Goal: Complete application form: Complete application form

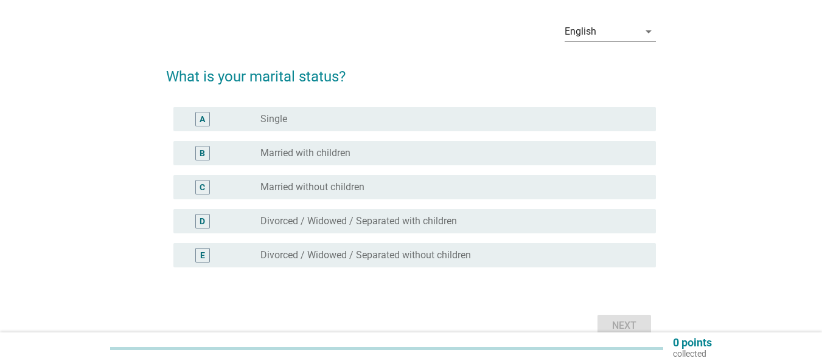
scroll to position [78, 0]
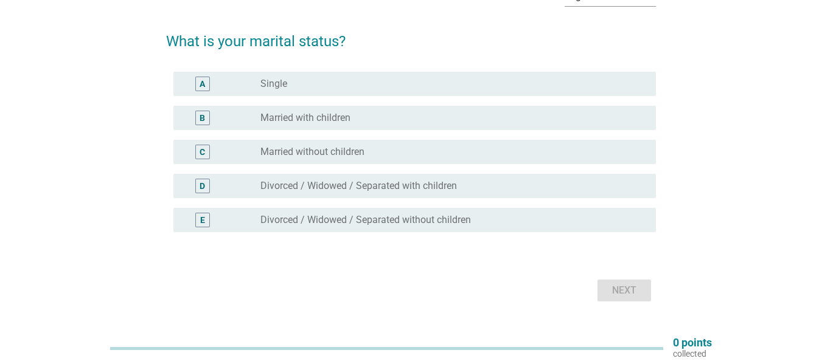
click at [346, 117] on label "Married with children" at bounding box center [305, 118] width 90 height 12
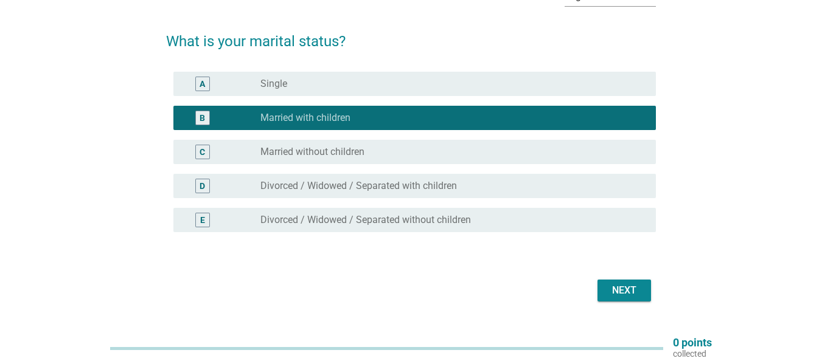
click at [622, 293] on div "Next" at bounding box center [624, 290] width 34 height 15
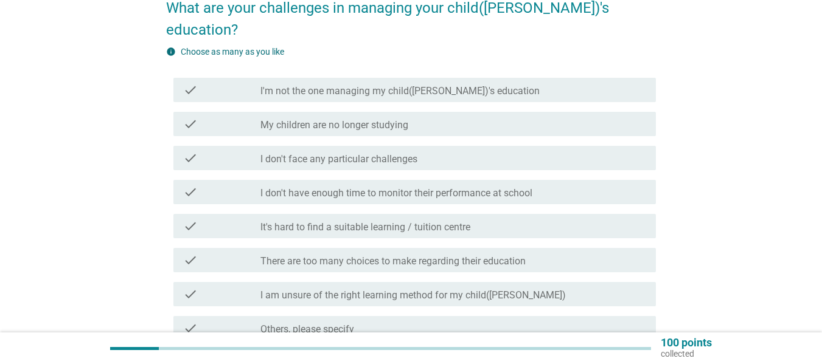
scroll to position [156, 0]
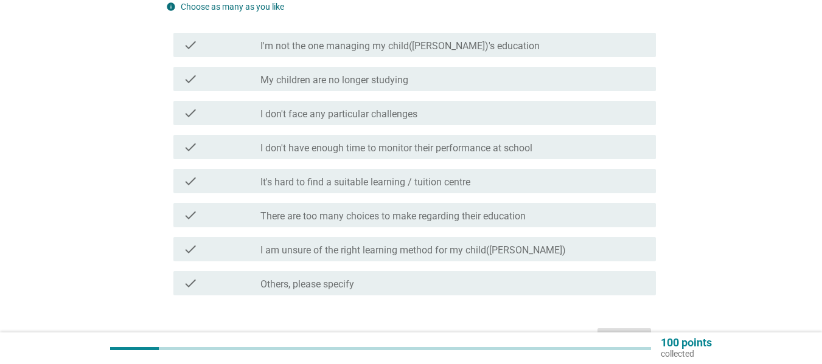
click at [373, 40] on label "I'm not the one managing my child([PERSON_NAME])'s education" at bounding box center [399, 46] width 279 height 12
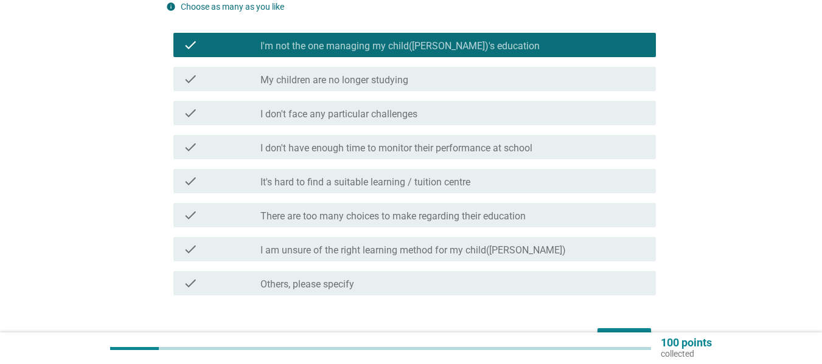
click at [603, 328] on button "Next" at bounding box center [624, 339] width 54 height 22
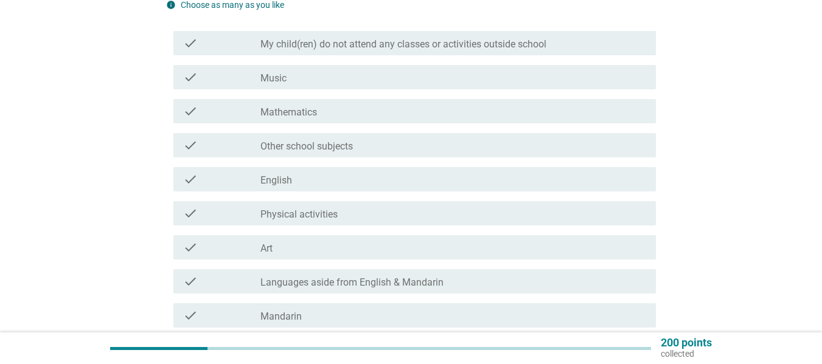
scroll to position [156, 0]
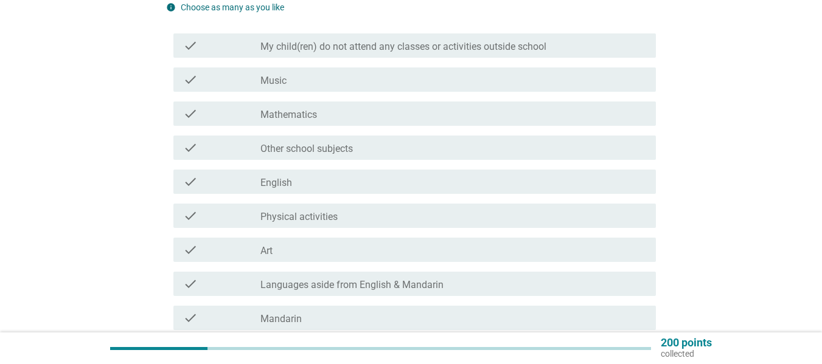
click at [449, 46] on label "My child(ren) do not attend any classes or activities outside school" at bounding box center [403, 47] width 286 height 12
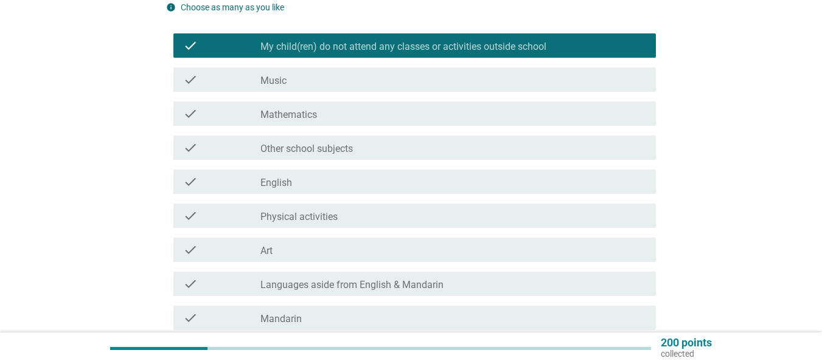
scroll to position [334, 0]
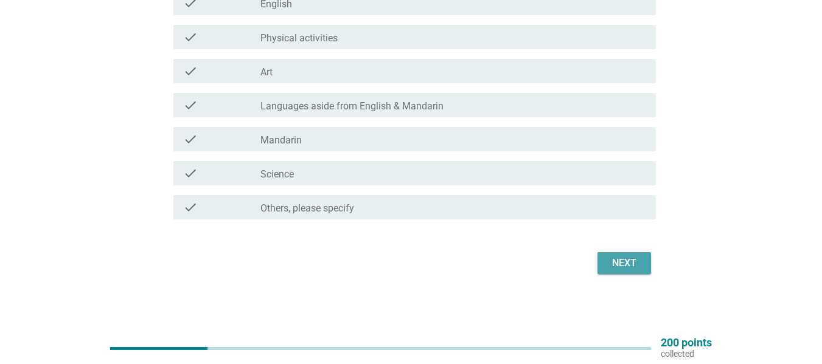
click at [620, 258] on div "Next" at bounding box center [624, 263] width 34 height 15
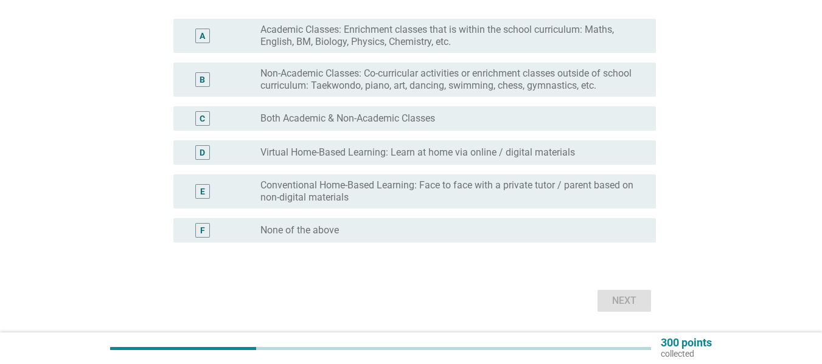
scroll to position [156, 0]
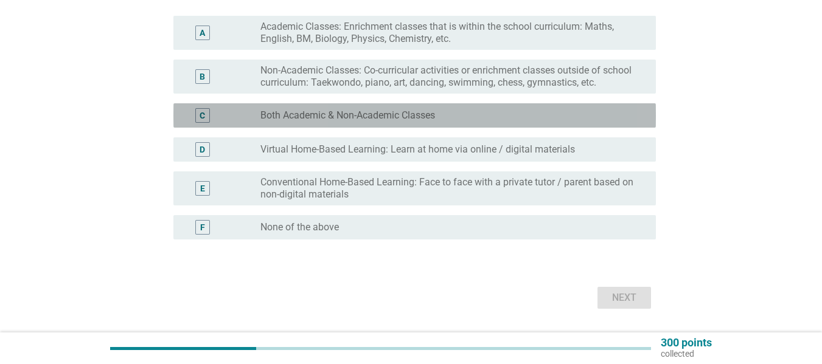
click at [371, 119] on label "Both Academic & Non-Academic Classes" at bounding box center [347, 115] width 175 height 12
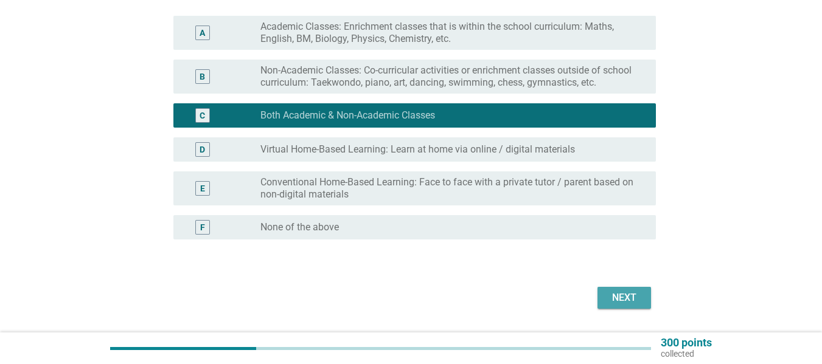
click at [605, 300] on button "Next" at bounding box center [624, 298] width 54 height 22
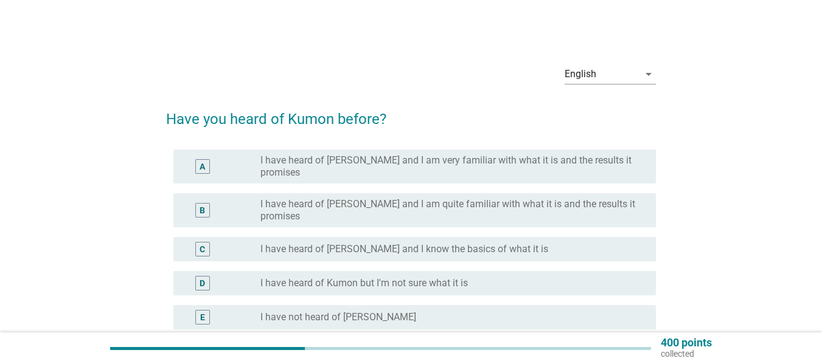
scroll to position [57, 0]
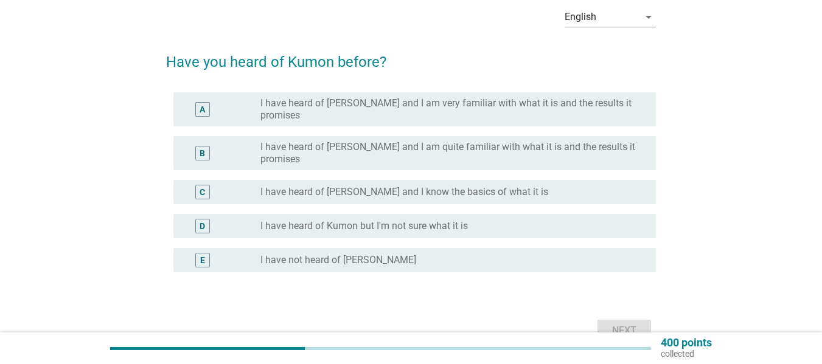
click at [424, 186] on label "I have heard of [PERSON_NAME] and I know the basics of what it is" at bounding box center [404, 192] width 288 height 12
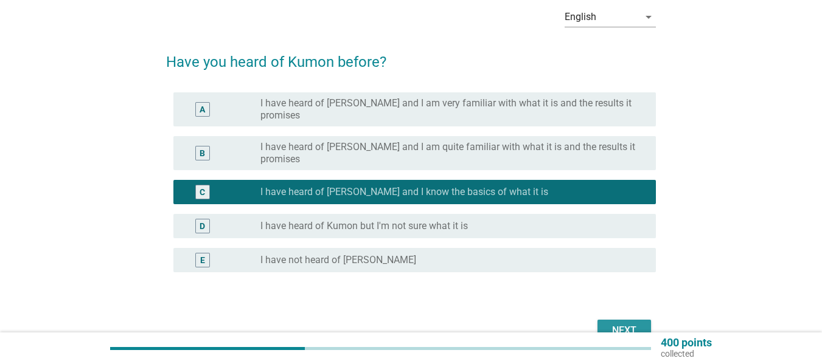
click at [605, 320] on button "Next" at bounding box center [624, 331] width 54 height 22
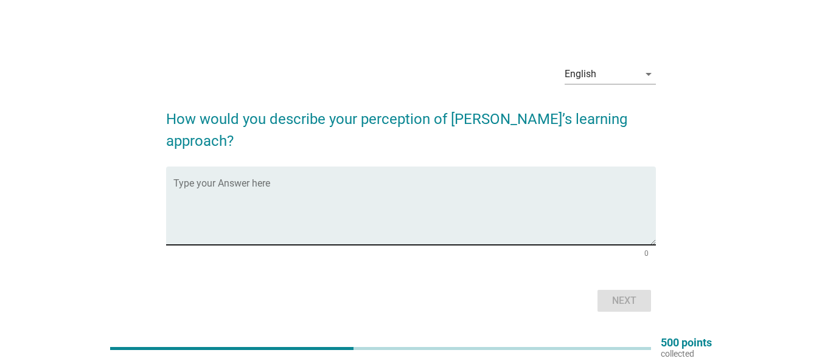
click at [581, 219] on textarea "Type your Answer here" at bounding box center [414, 213] width 482 height 64
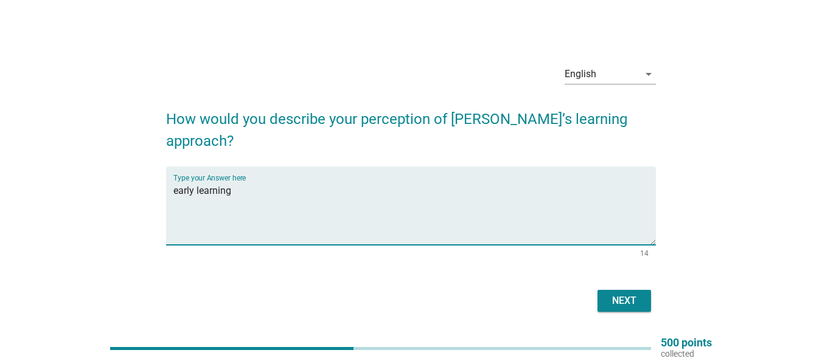
type textarea "early learning"
click at [631, 294] on div "Next" at bounding box center [624, 301] width 34 height 15
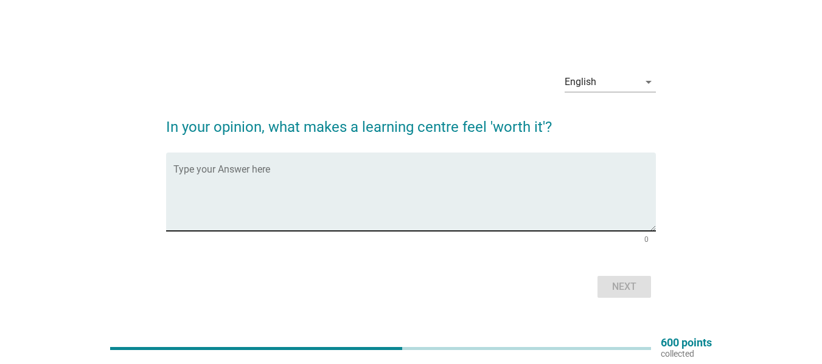
click at [378, 199] on textarea "Type your Answer here" at bounding box center [414, 199] width 482 height 64
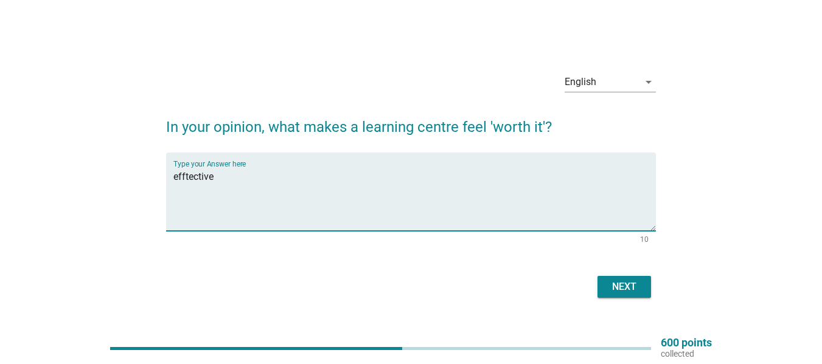
type textarea "efftective"
click at [623, 279] on button "Next" at bounding box center [624, 287] width 54 height 22
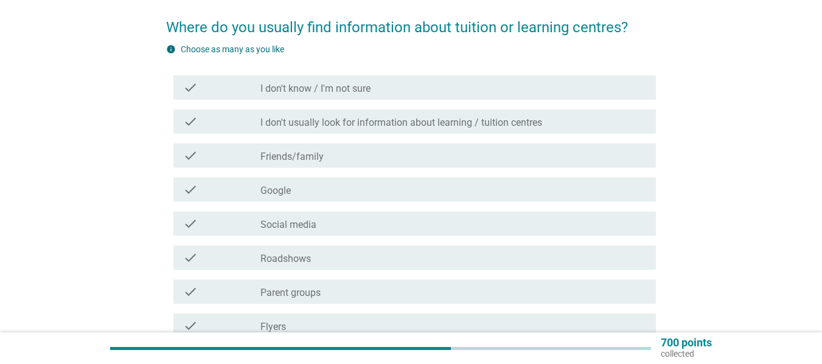
scroll to position [97, 0]
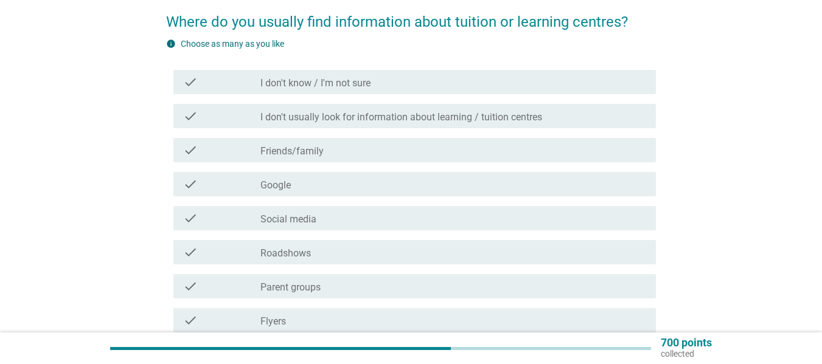
click at [344, 190] on div "check_box_outline_blank Google" at bounding box center [453, 184] width 386 height 15
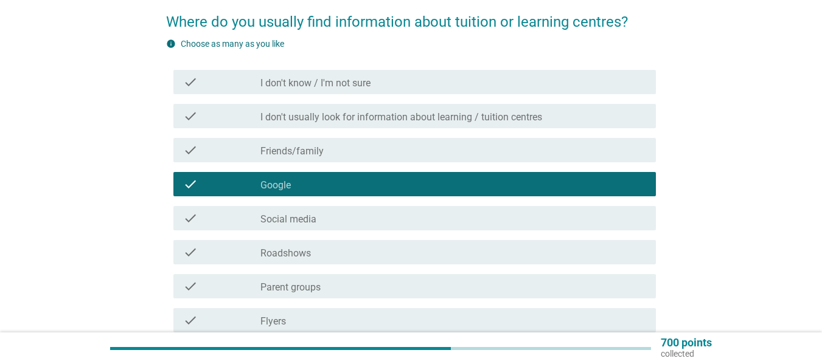
click at [510, 116] on label "I don't usually look for information about learning / tuition centres" at bounding box center [401, 117] width 282 height 12
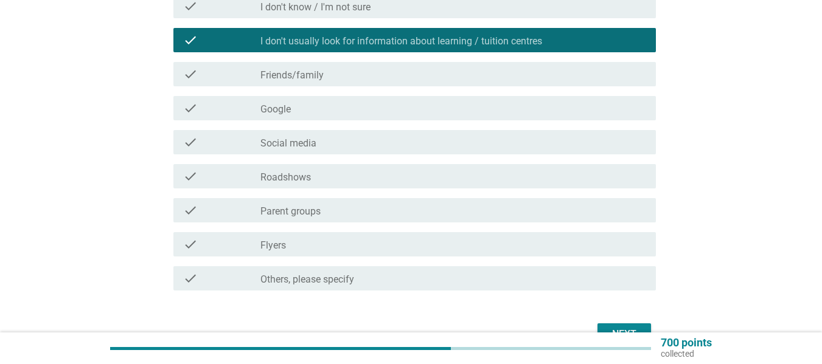
scroll to position [200, 0]
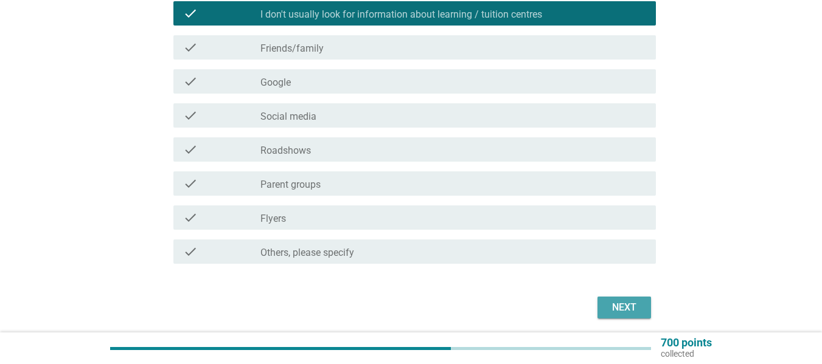
click at [615, 297] on button "Next" at bounding box center [624, 308] width 54 height 22
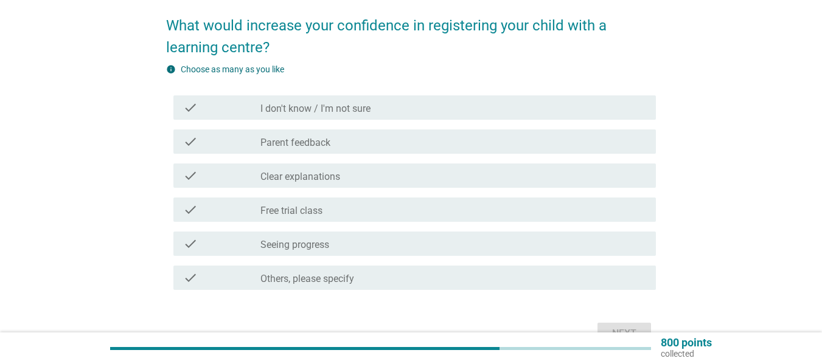
scroll to position [98, 0]
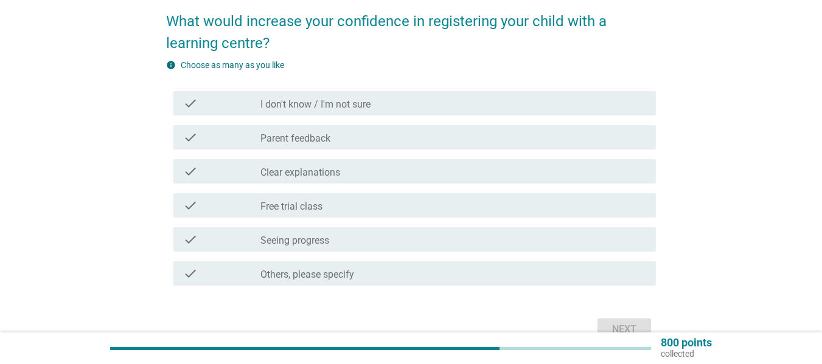
click at [425, 217] on div "check check_box_outline_blank Free trial class" at bounding box center [414, 205] width 482 height 24
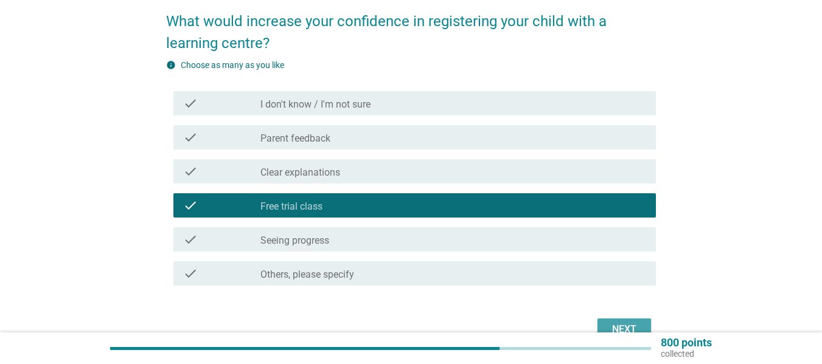
click at [620, 329] on div "Next" at bounding box center [624, 329] width 34 height 15
